Goal: Task Accomplishment & Management: Manage account settings

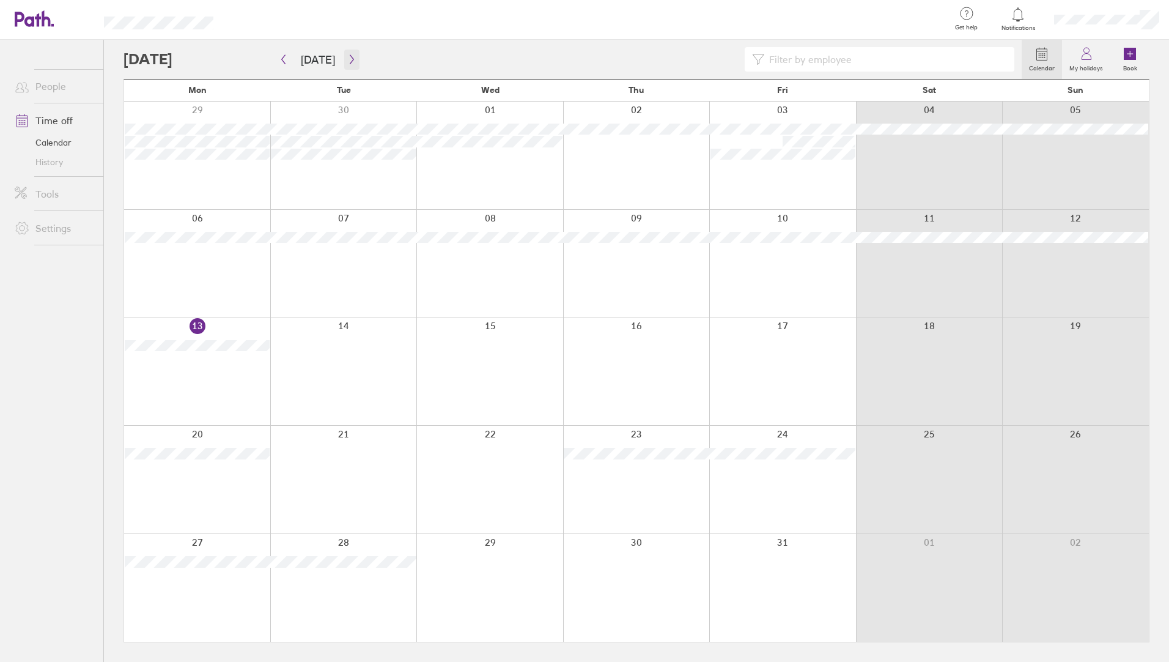
click at [352, 62] on icon "button" at bounding box center [351, 59] width 9 height 10
click at [280, 61] on icon "button" at bounding box center [283, 59] width 9 height 10
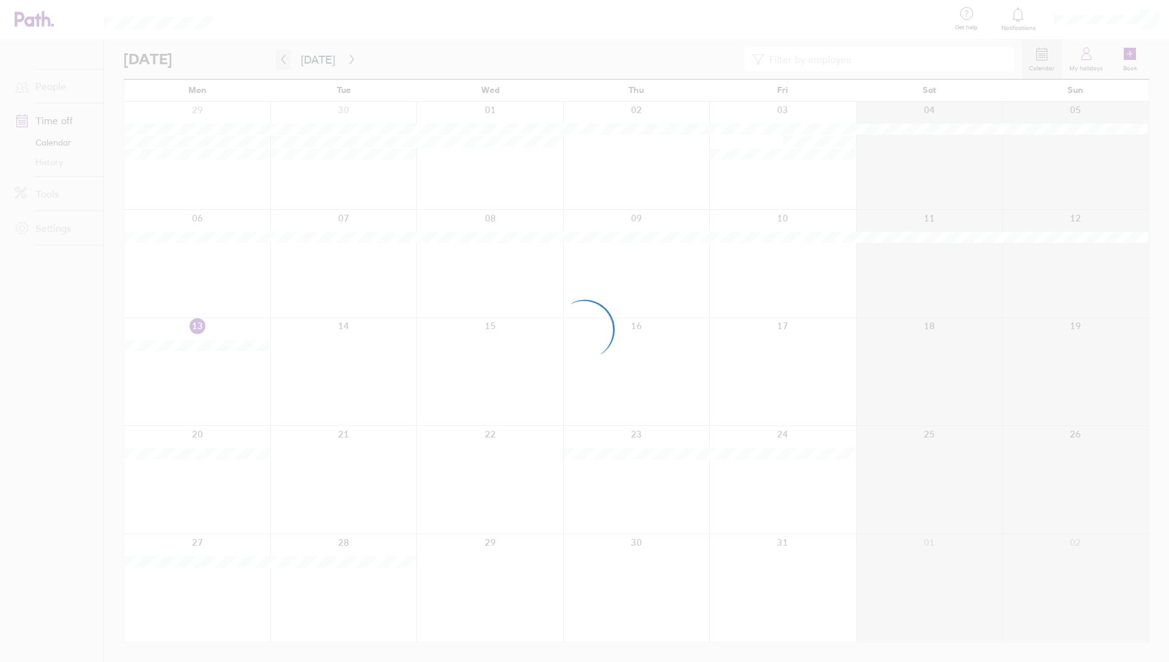
click at [280, 61] on div at bounding box center [584, 331] width 1169 height 662
drag, startPoint x: 280, startPoint y: 61, endPoint x: 264, endPoint y: 59, distance: 15.9
click at [264, 59] on div at bounding box center [584, 331] width 1169 height 662
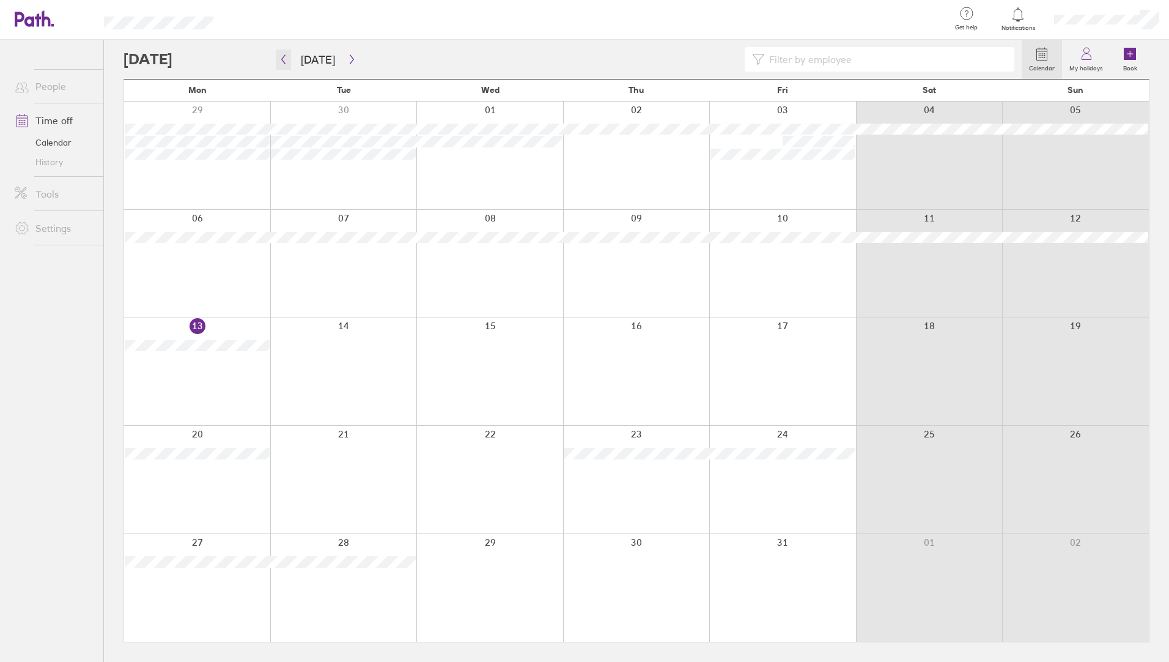
click at [284, 61] on icon "button" at bounding box center [283, 59] width 9 height 10
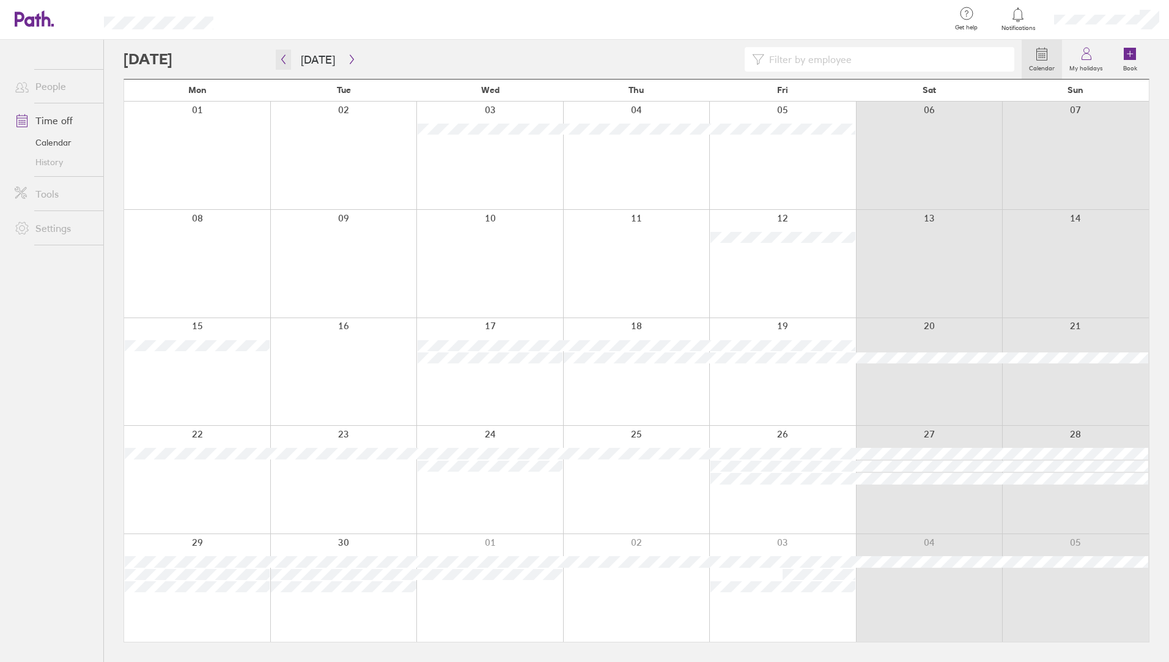
click at [284, 61] on icon "button" at bounding box center [283, 59] width 9 height 10
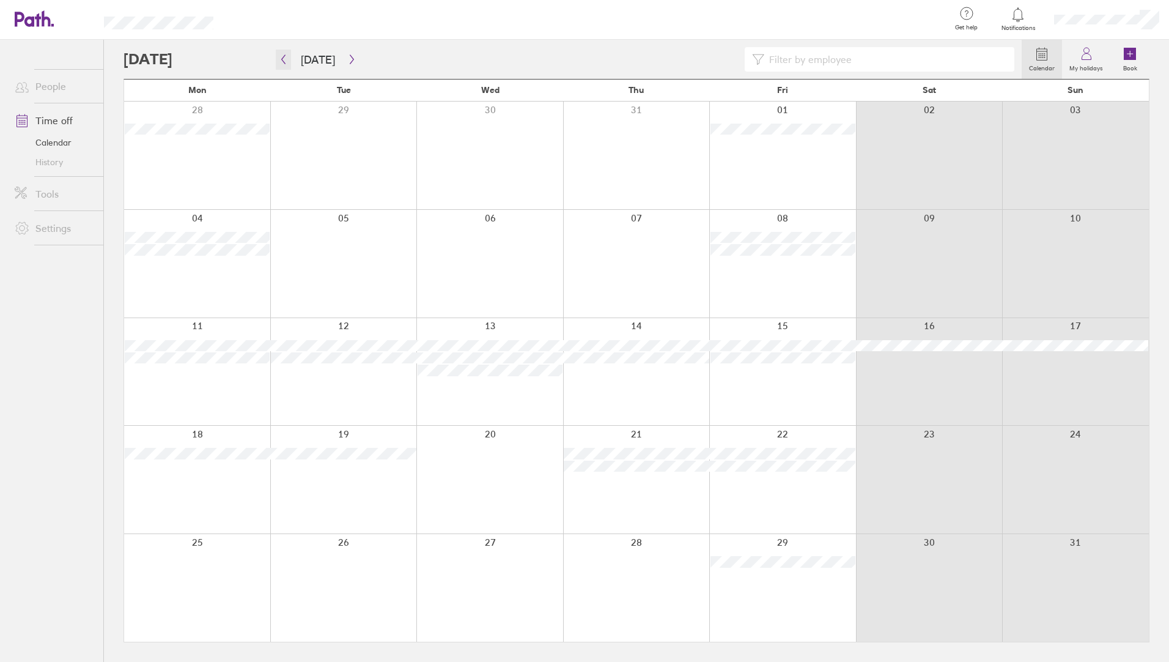
click at [284, 61] on icon "button" at bounding box center [283, 59] width 9 height 10
click at [283, 61] on icon "button" at bounding box center [284, 59] width 4 height 9
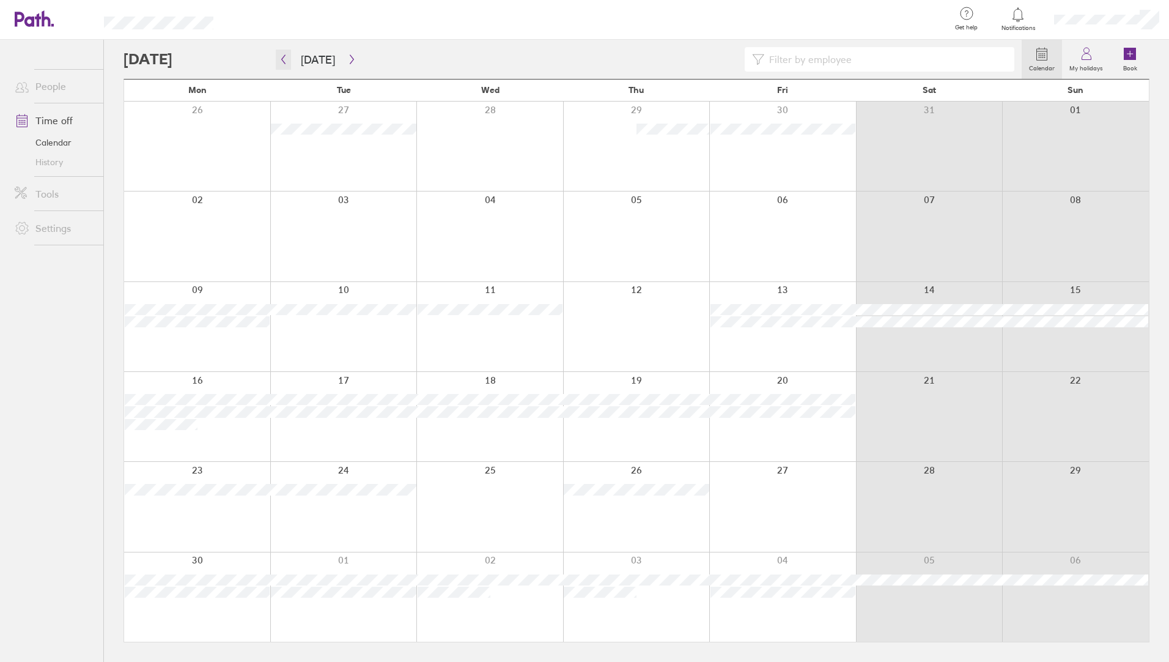
click at [288, 60] on button "button" at bounding box center [283, 60] width 15 height 20
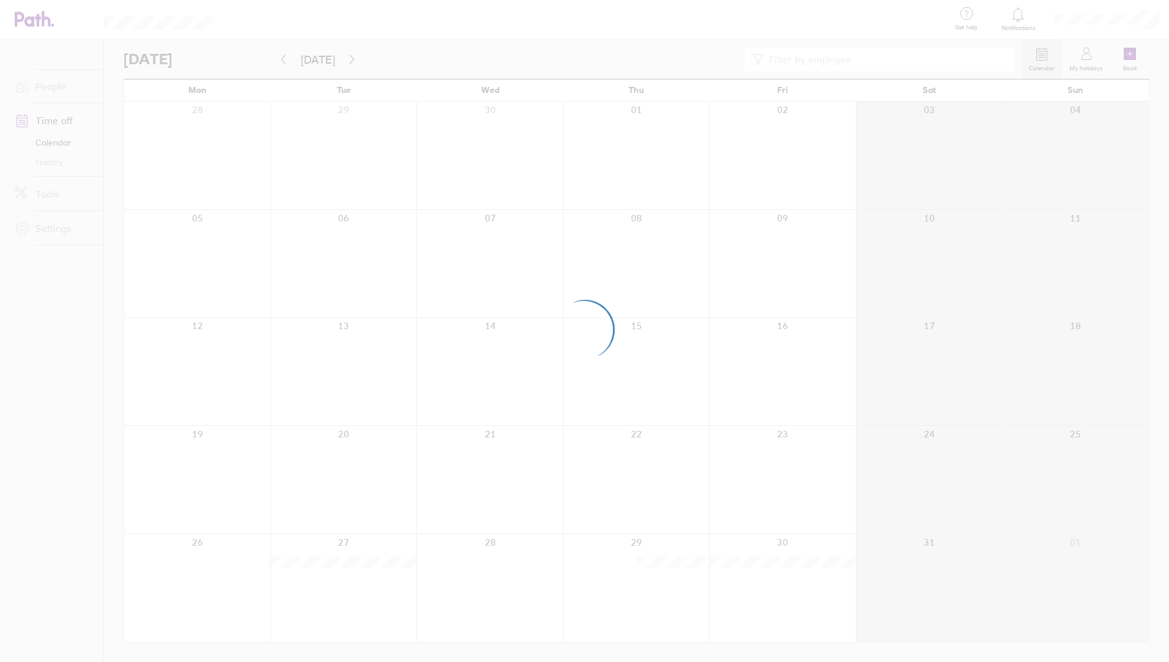
click at [288, 60] on div at bounding box center [584, 331] width 1169 height 662
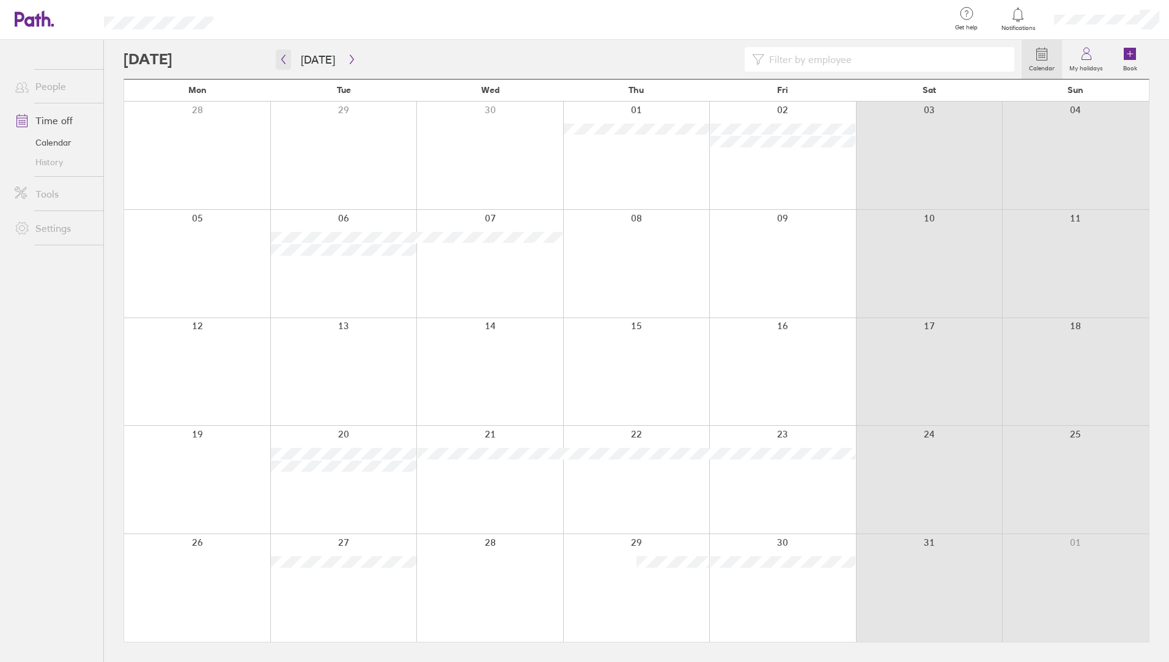
click at [281, 61] on icon "button" at bounding box center [283, 59] width 9 height 10
click at [352, 67] on button "button" at bounding box center [351, 60] width 15 height 20
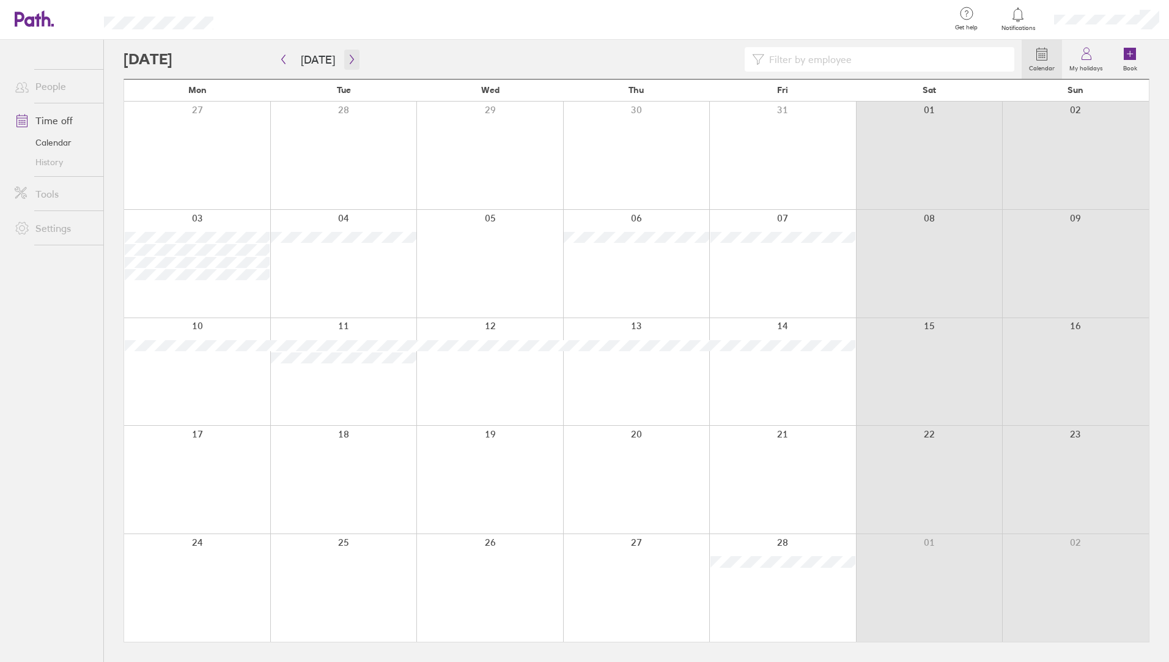
click at [352, 67] on button "button" at bounding box center [351, 60] width 15 height 20
click at [283, 62] on icon "button" at bounding box center [283, 59] width 9 height 10
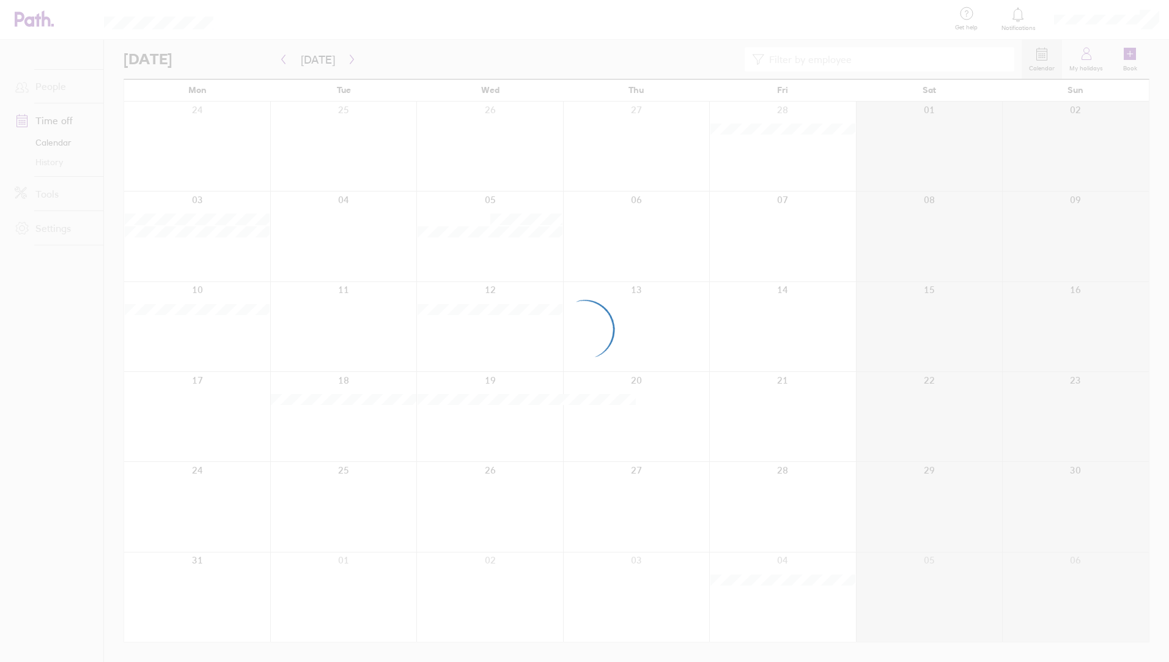
click at [349, 61] on div at bounding box center [584, 331] width 1169 height 662
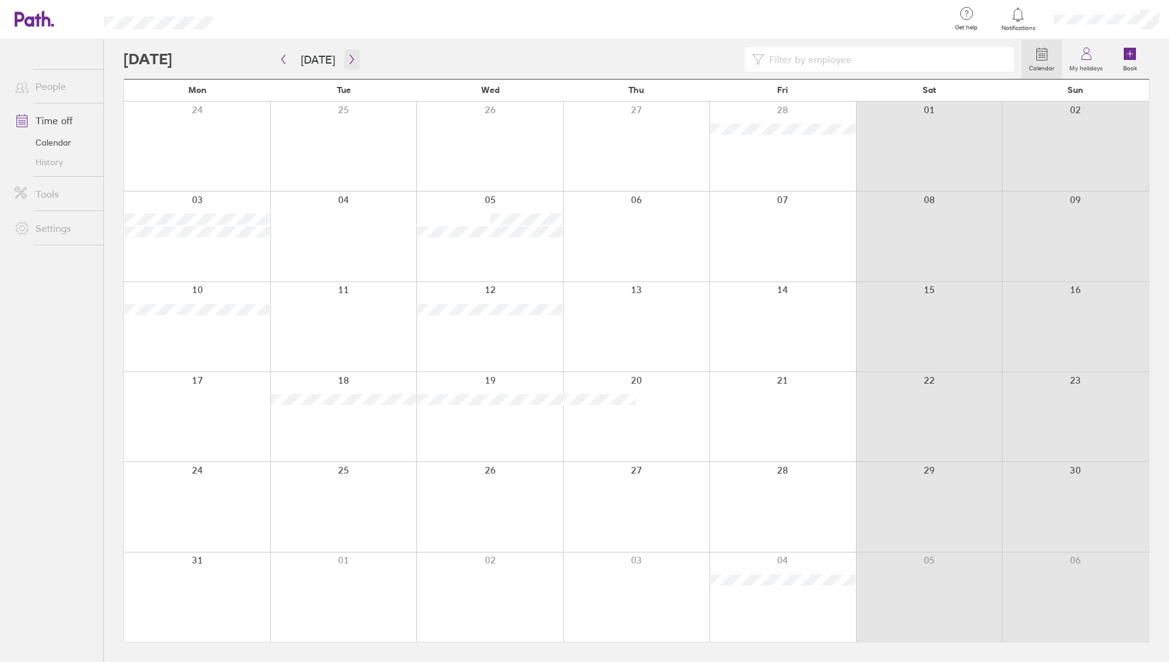
click at [347, 62] on icon "button" at bounding box center [351, 59] width 9 height 10
click at [350, 63] on icon "button" at bounding box center [351, 59] width 9 height 10
click at [347, 51] on button "button" at bounding box center [351, 60] width 15 height 20
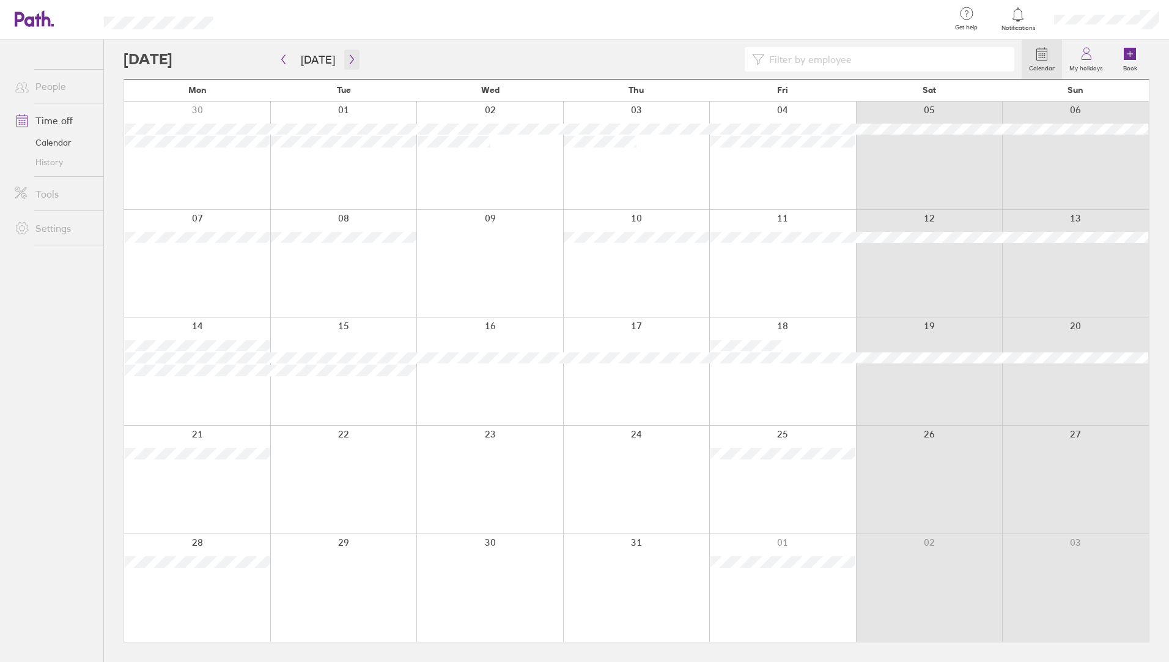
click at [347, 59] on icon "button" at bounding box center [351, 59] width 9 height 10
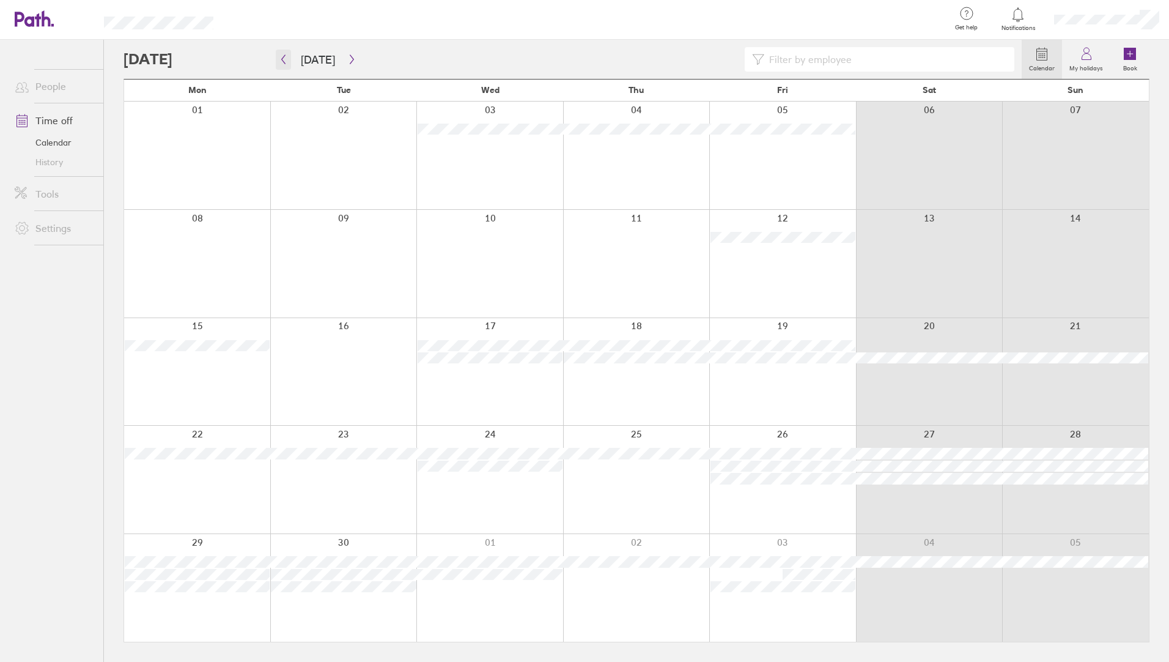
click at [284, 58] on icon "button" at bounding box center [283, 59] width 9 height 10
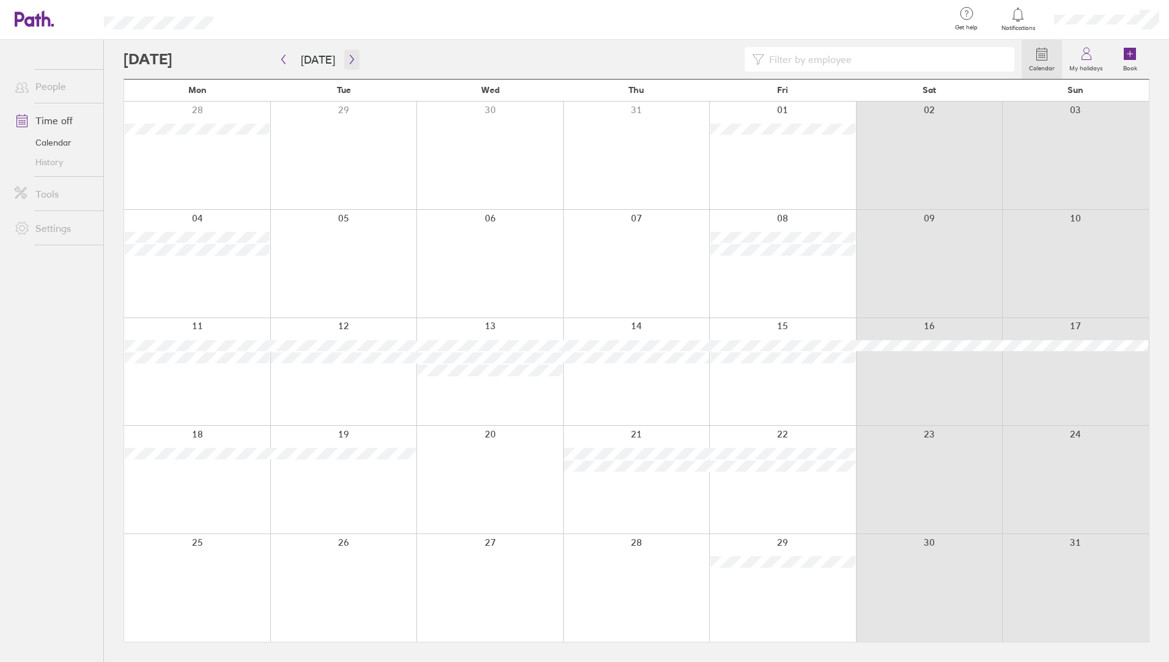
click at [354, 57] on button "button" at bounding box center [351, 60] width 15 height 20
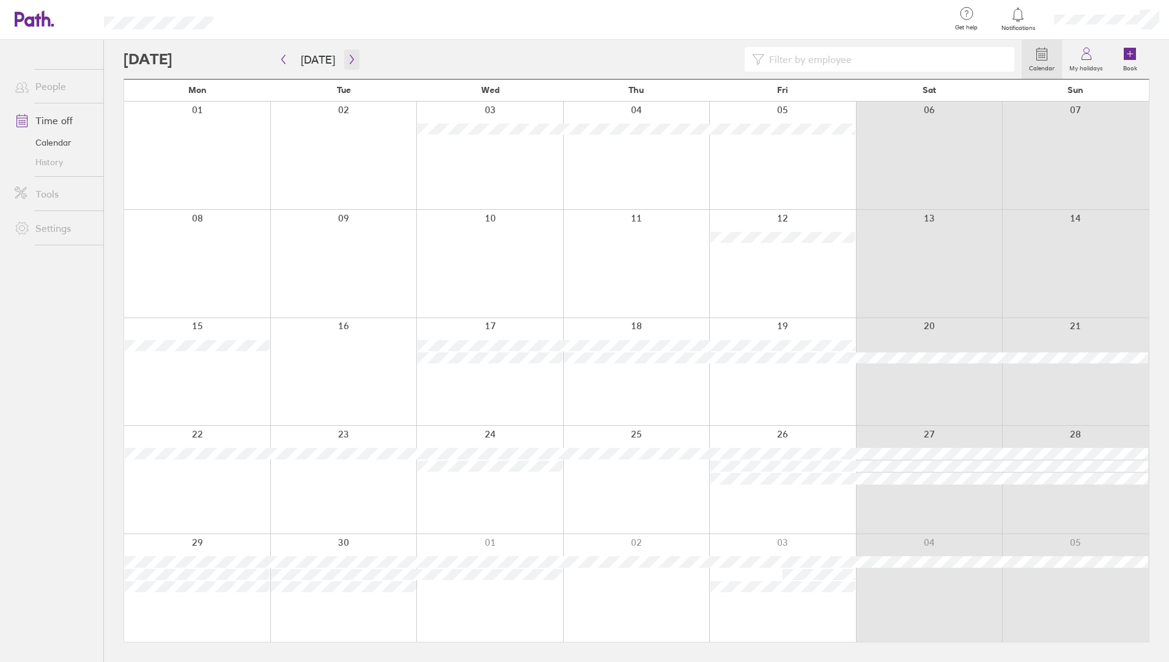
click at [352, 61] on icon "button" at bounding box center [351, 59] width 9 height 10
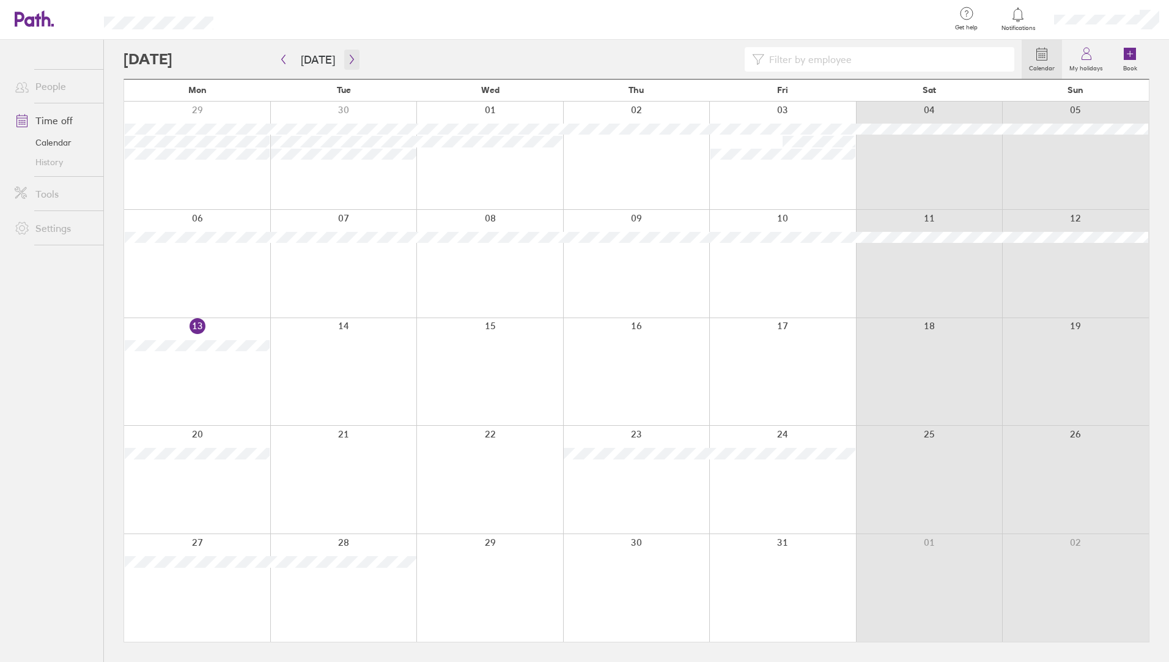
click at [350, 54] on icon "button" at bounding box center [351, 59] width 9 height 10
